Goal: Task Accomplishment & Management: Use online tool/utility

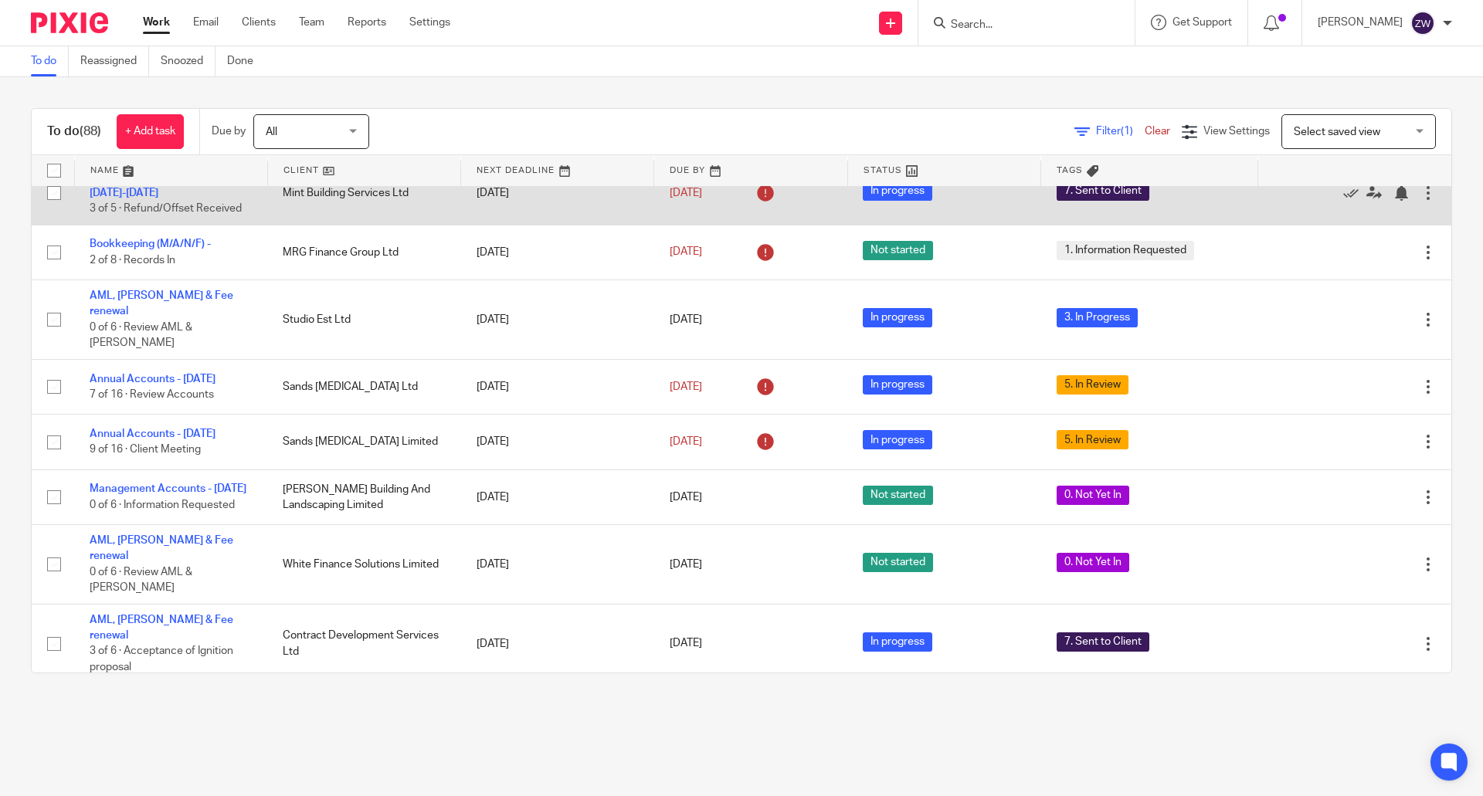
scroll to position [464, 0]
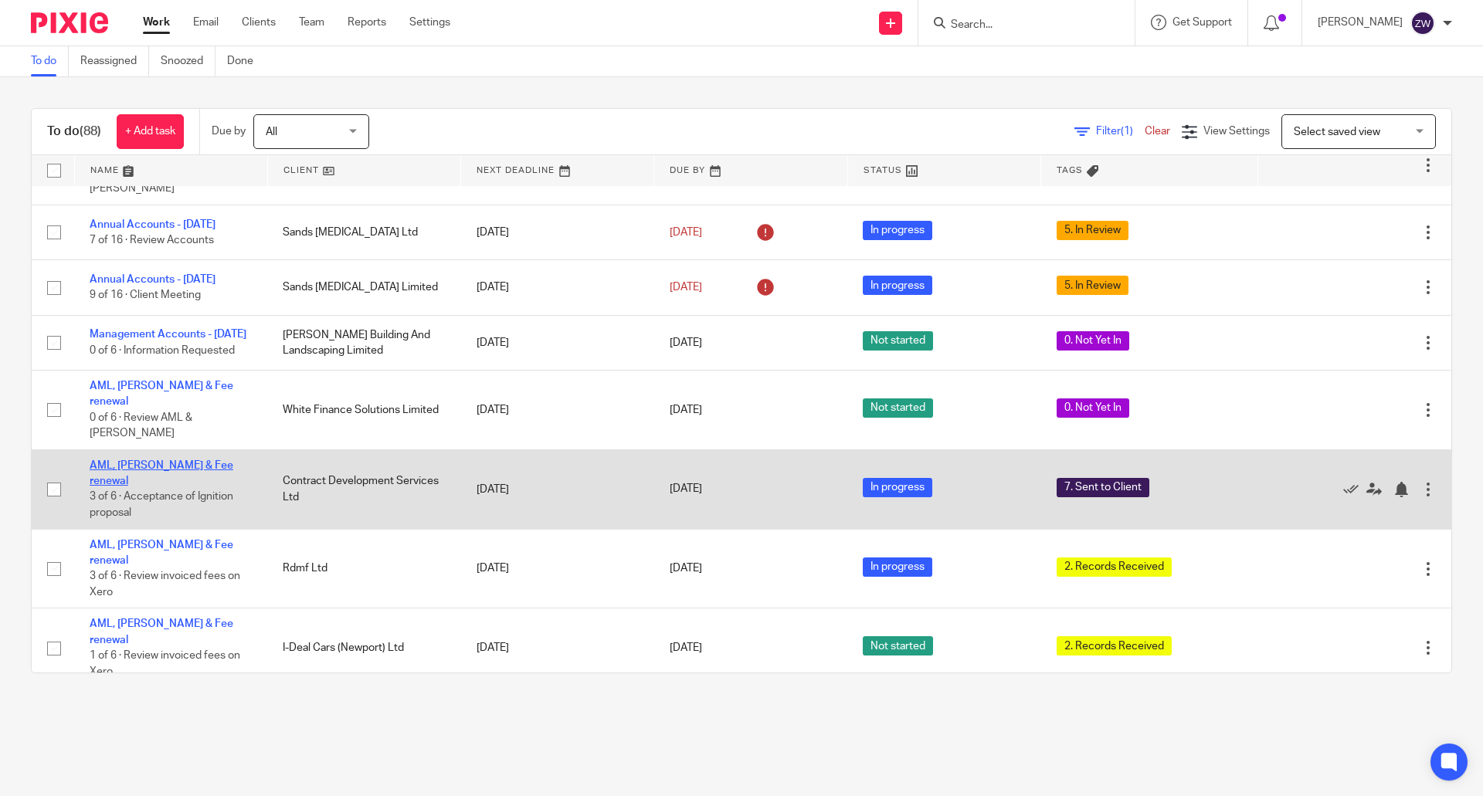
click at [165, 460] on link "AML, [PERSON_NAME] & Fee renewal" at bounding box center [162, 473] width 144 height 26
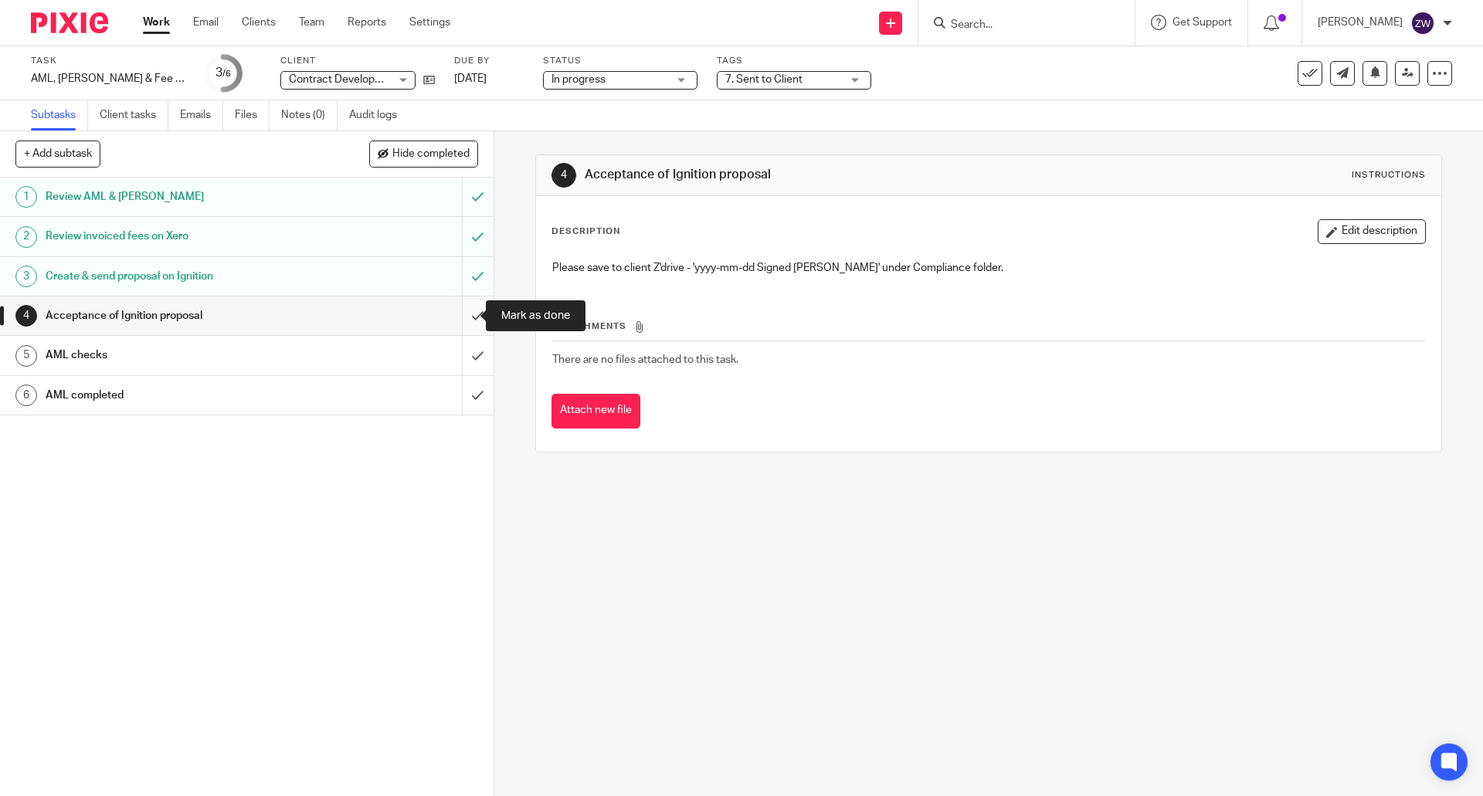
click at [467, 313] on input "submit" at bounding box center [247, 316] width 494 height 39
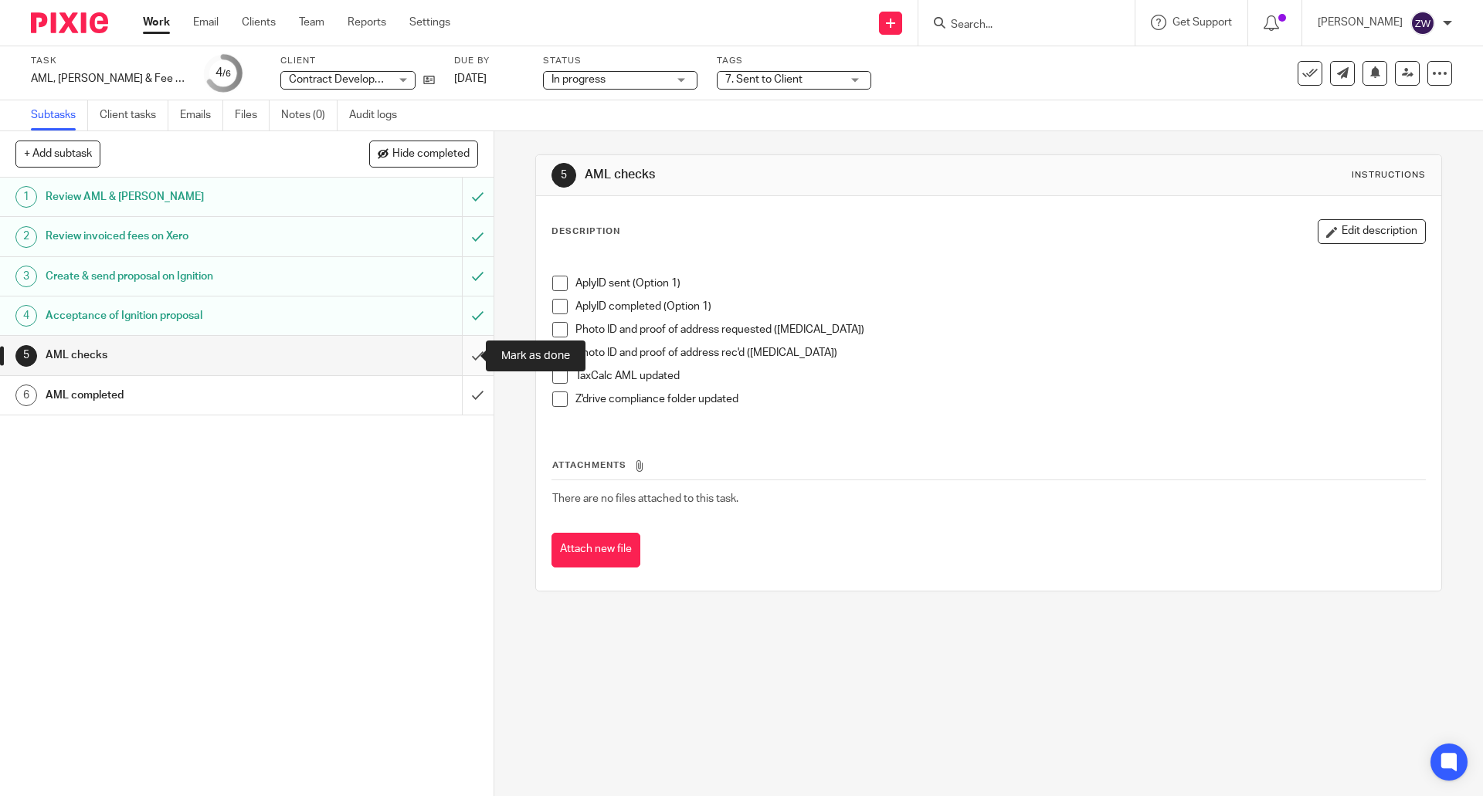
click at [457, 362] on input "submit" at bounding box center [247, 355] width 494 height 39
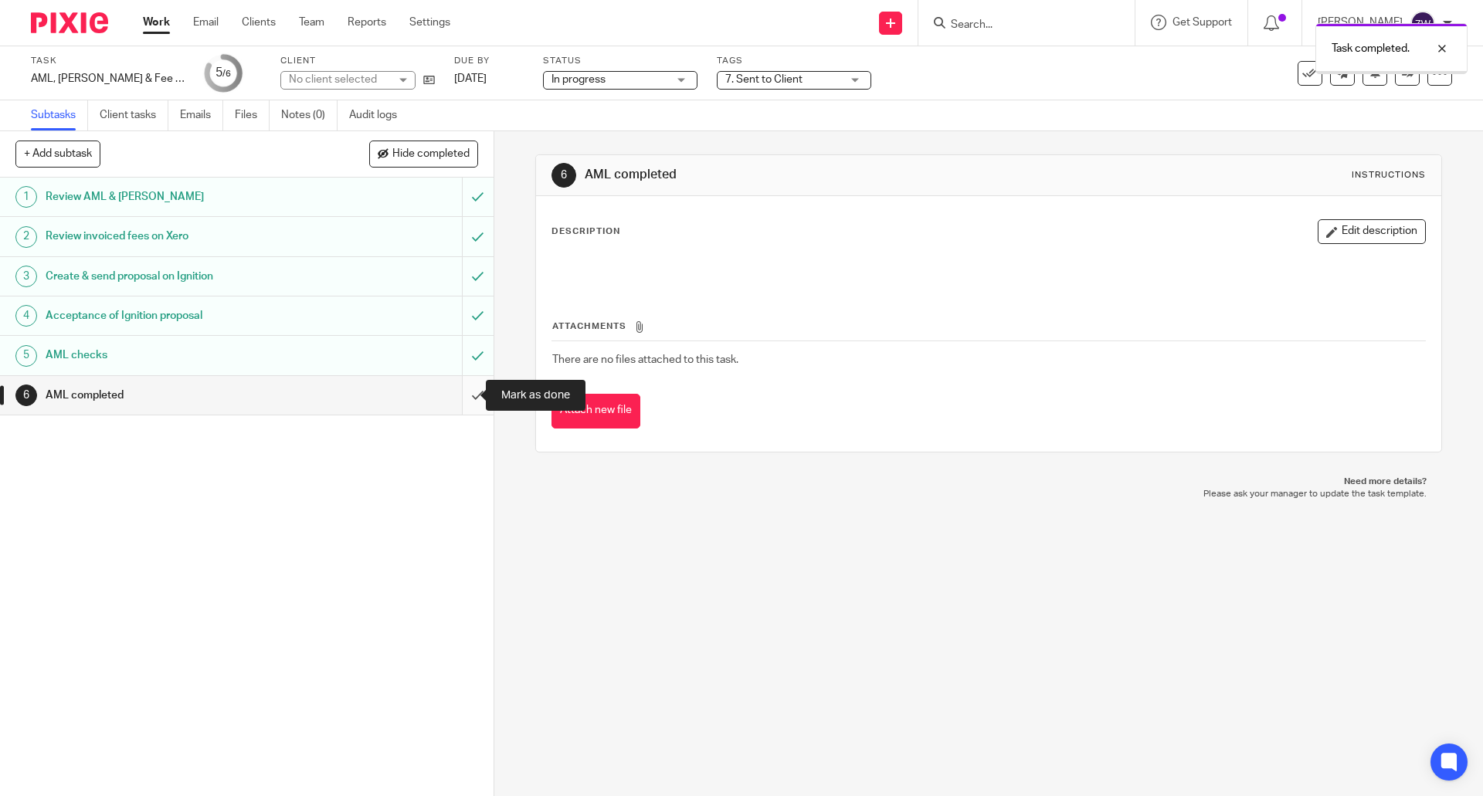
click at [460, 389] on input "submit" at bounding box center [247, 395] width 494 height 39
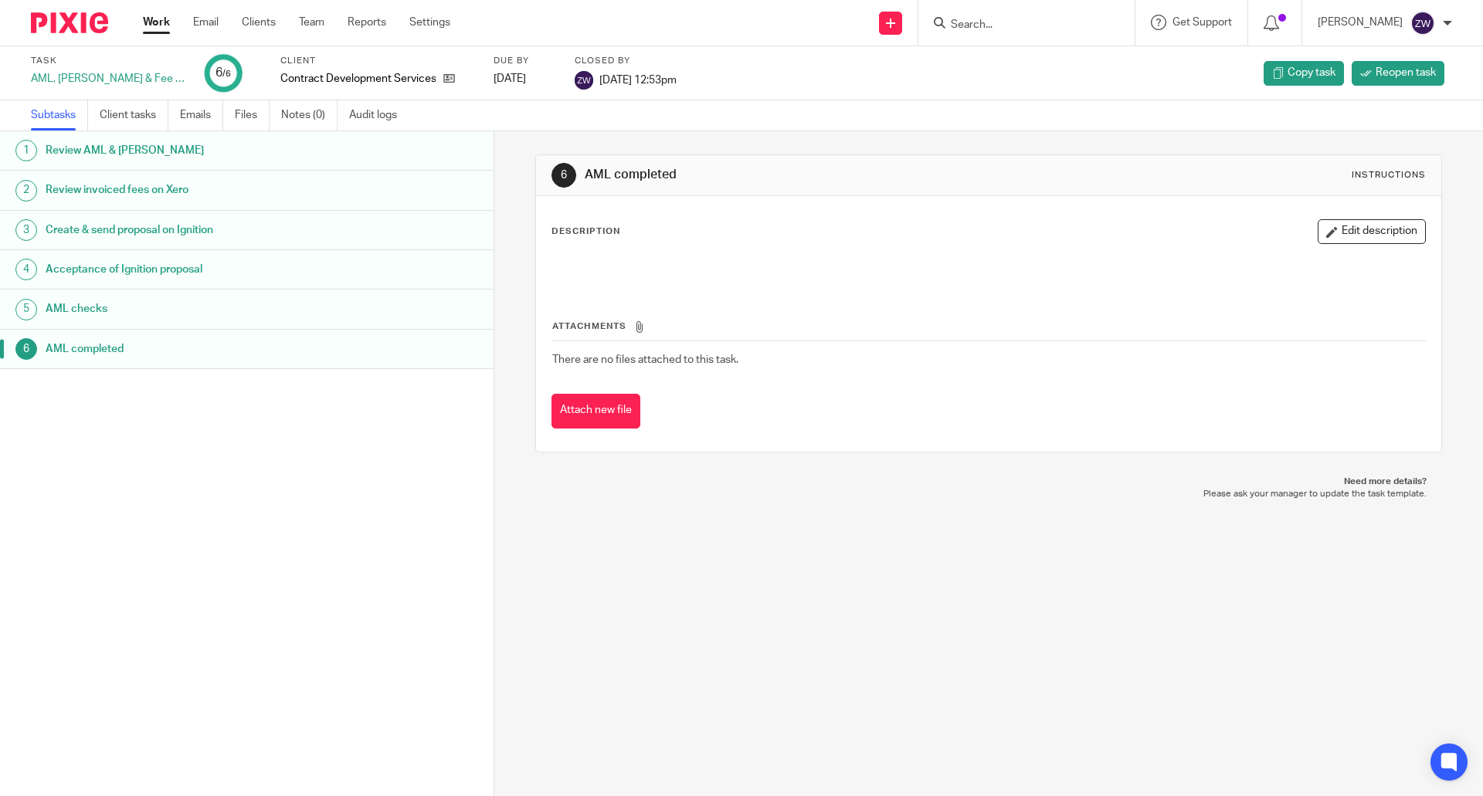
click at [65, 23] on img at bounding box center [69, 22] width 77 height 21
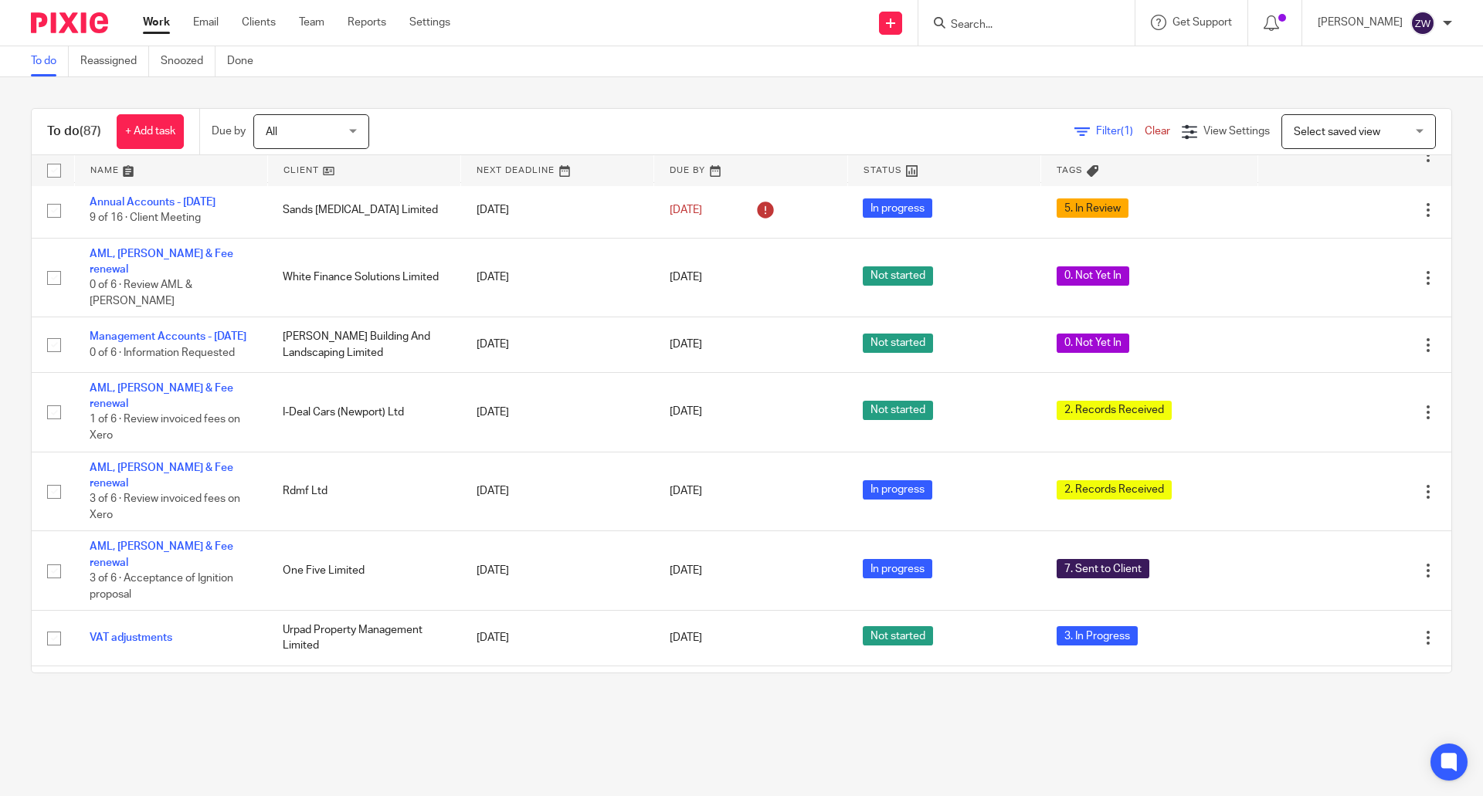
scroll to position [618, 0]
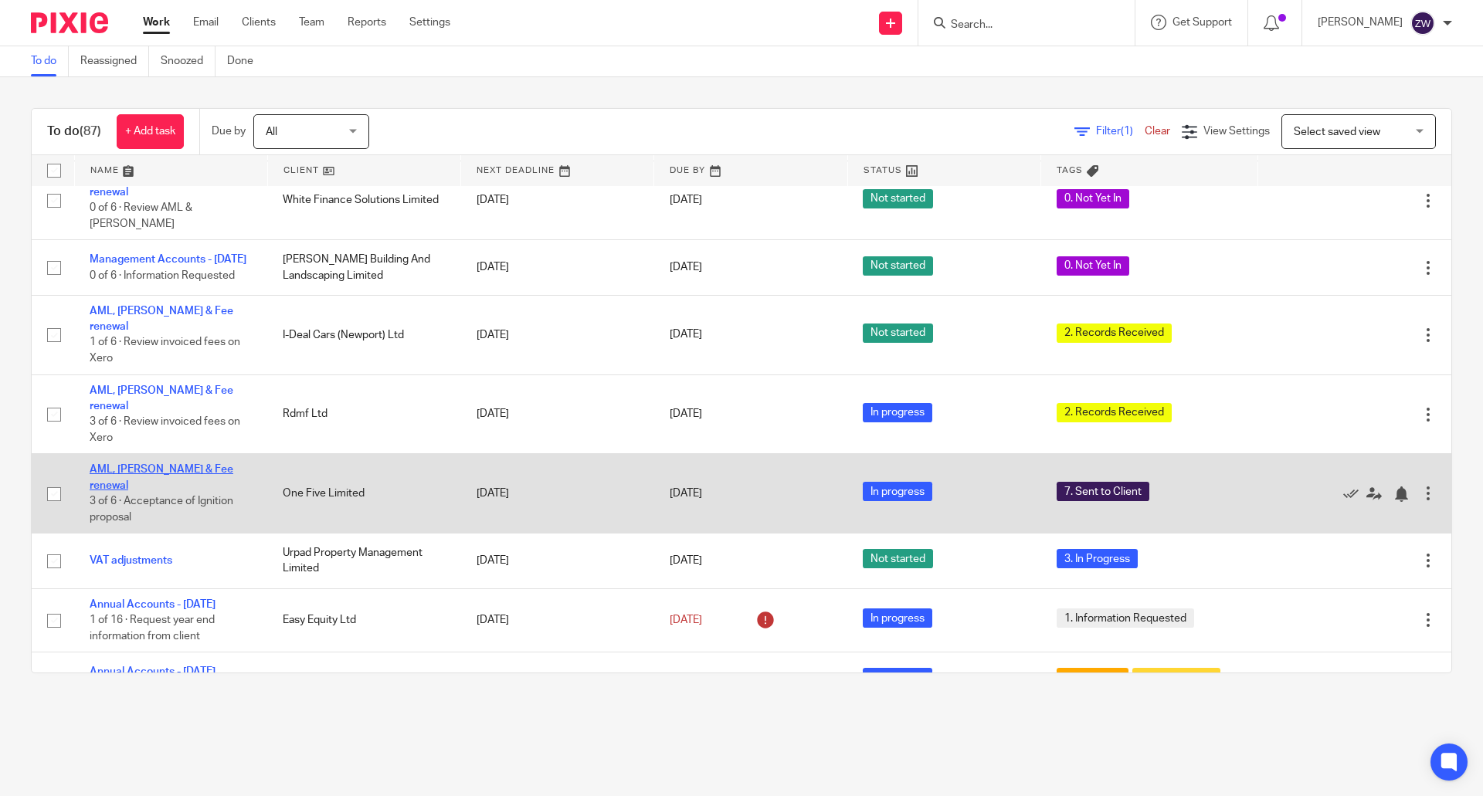
click at [189, 464] on link "AML, [PERSON_NAME] & Fee renewal" at bounding box center [162, 477] width 144 height 26
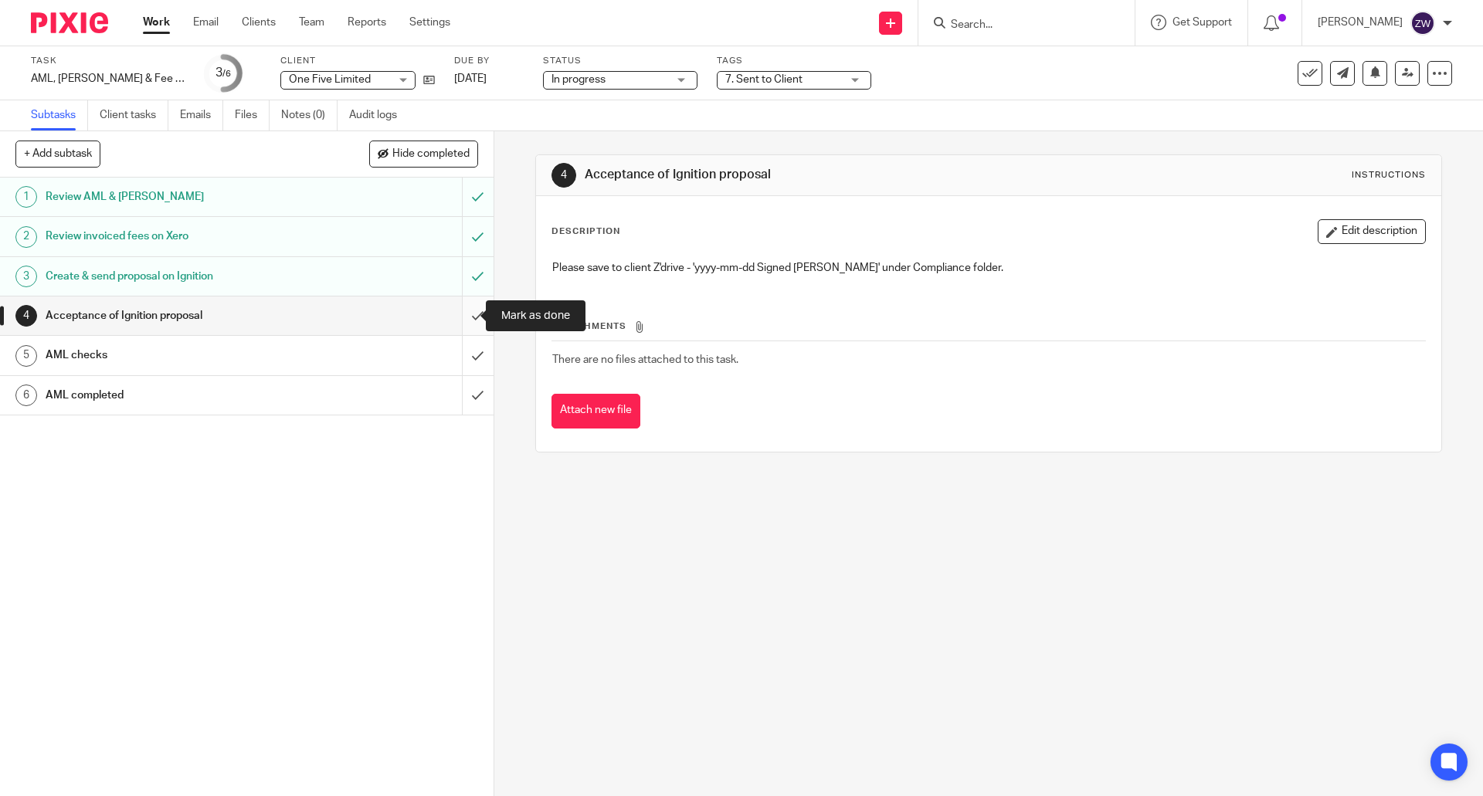
click at [474, 316] on input "submit" at bounding box center [247, 316] width 494 height 39
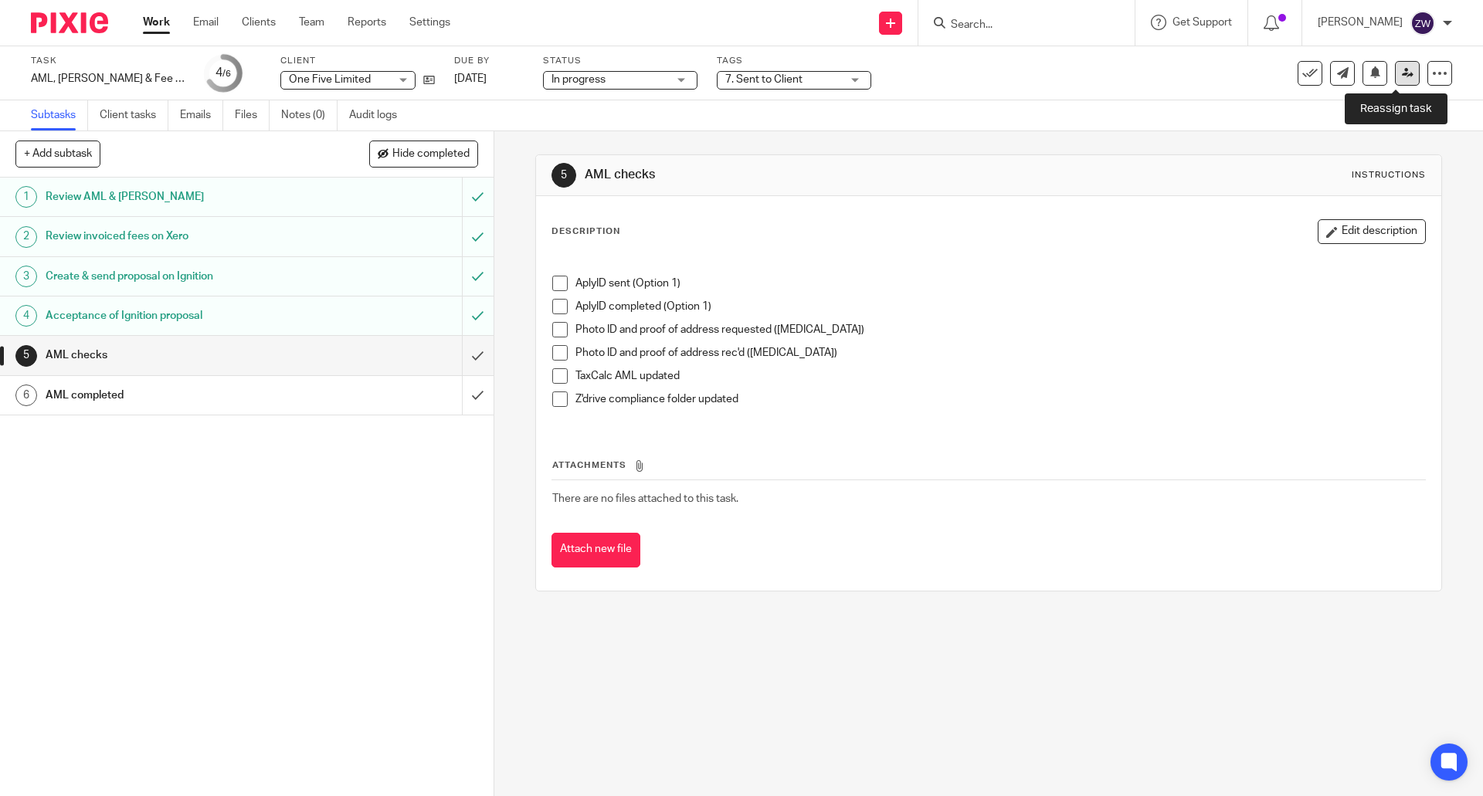
click at [1402, 70] on icon at bounding box center [1408, 73] width 12 height 12
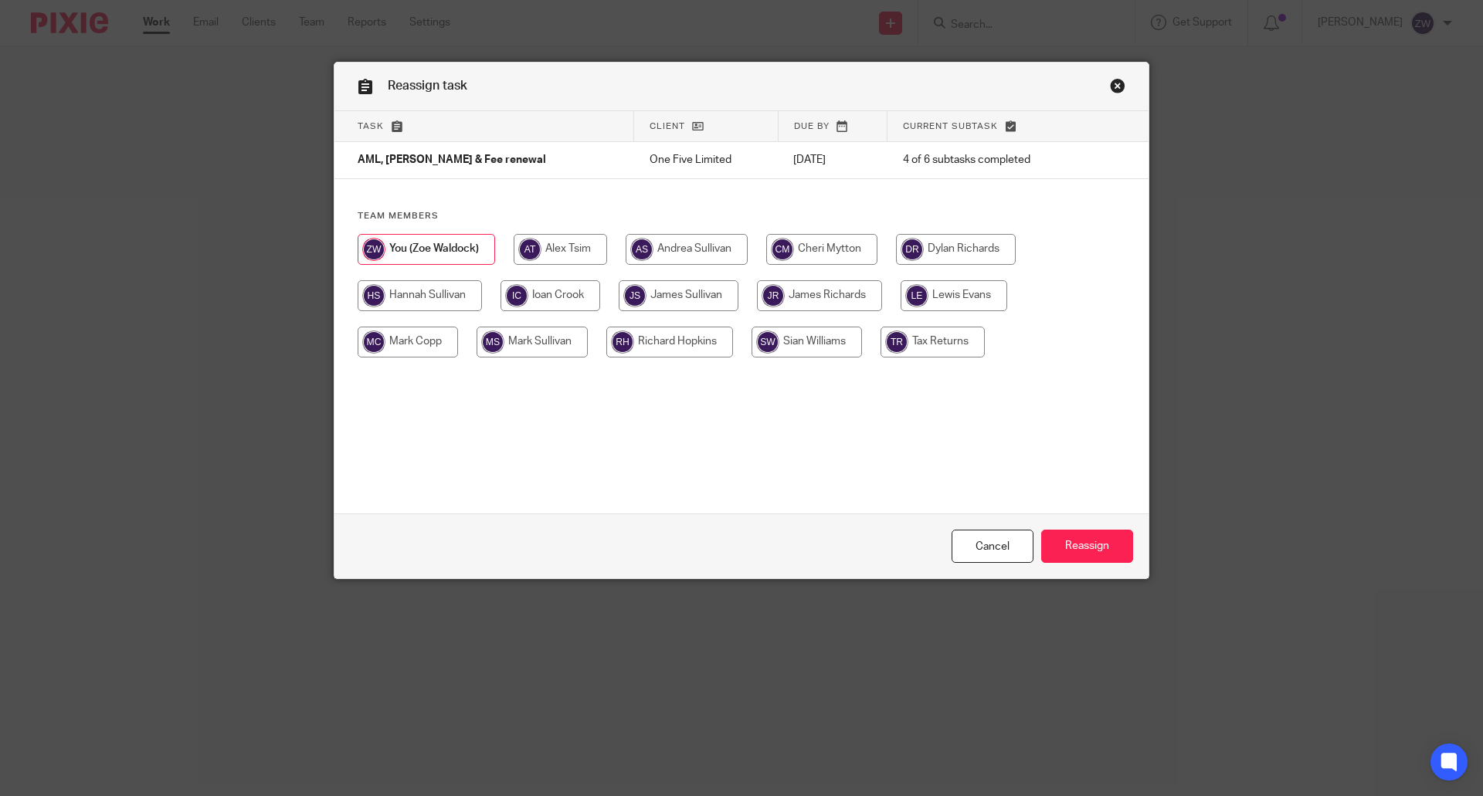
click at [807, 341] on input "radio" at bounding box center [807, 342] width 110 height 31
radio input "true"
click at [1075, 548] on input "Reassign" at bounding box center [1087, 546] width 92 height 33
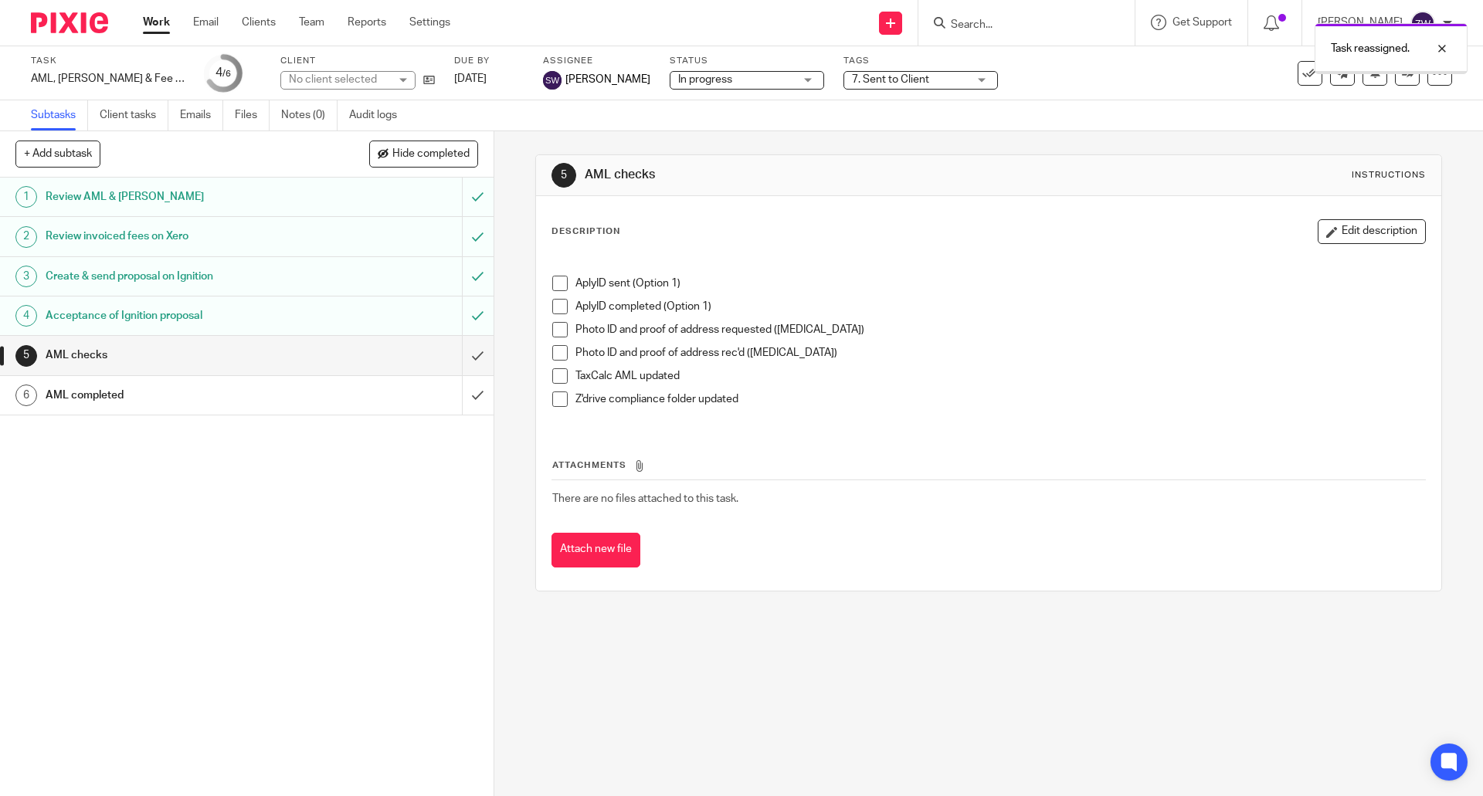
click at [65, 19] on img at bounding box center [69, 22] width 77 height 21
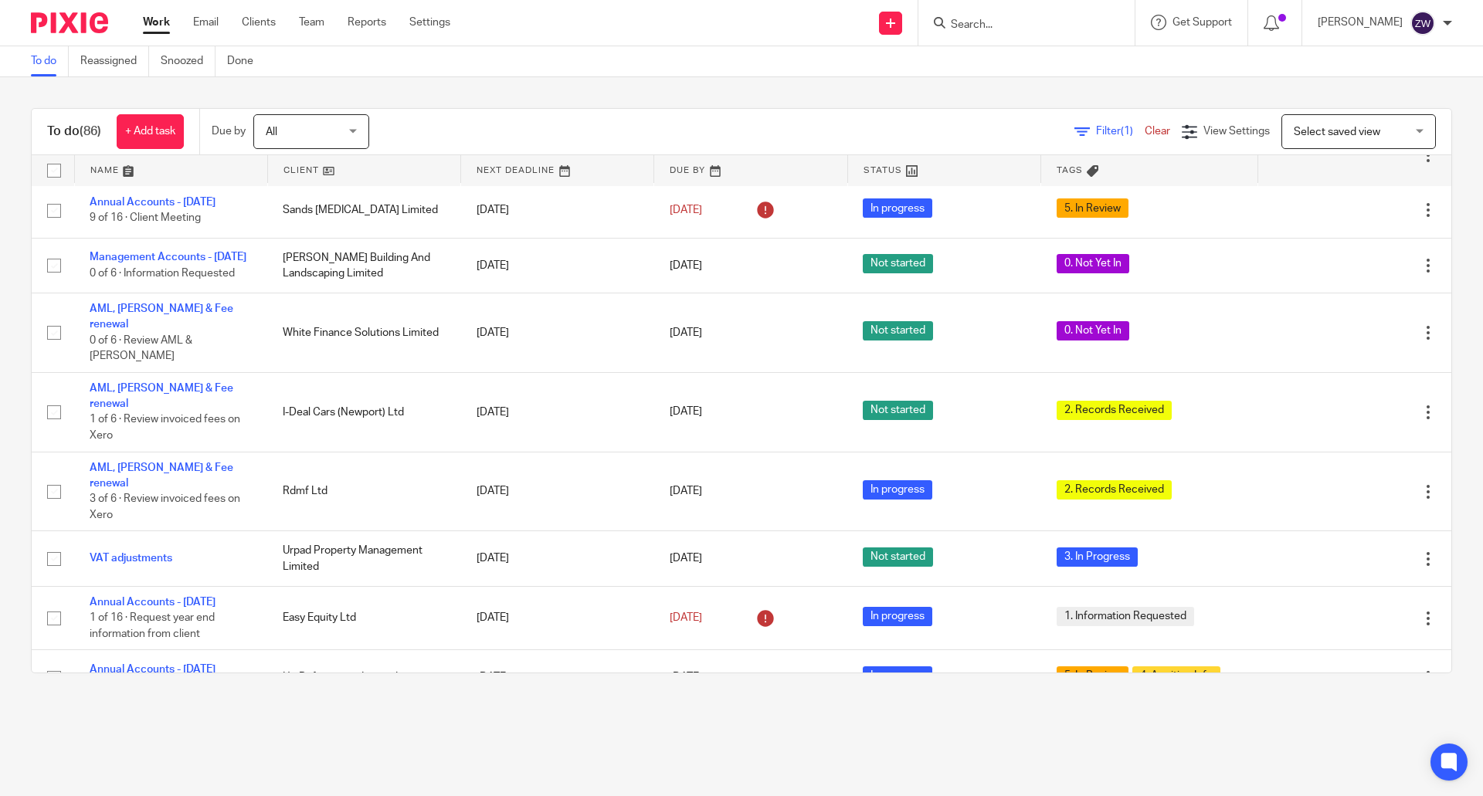
scroll to position [618, 0]
